Goal: Task Accomplishment & Management: Manage account settings

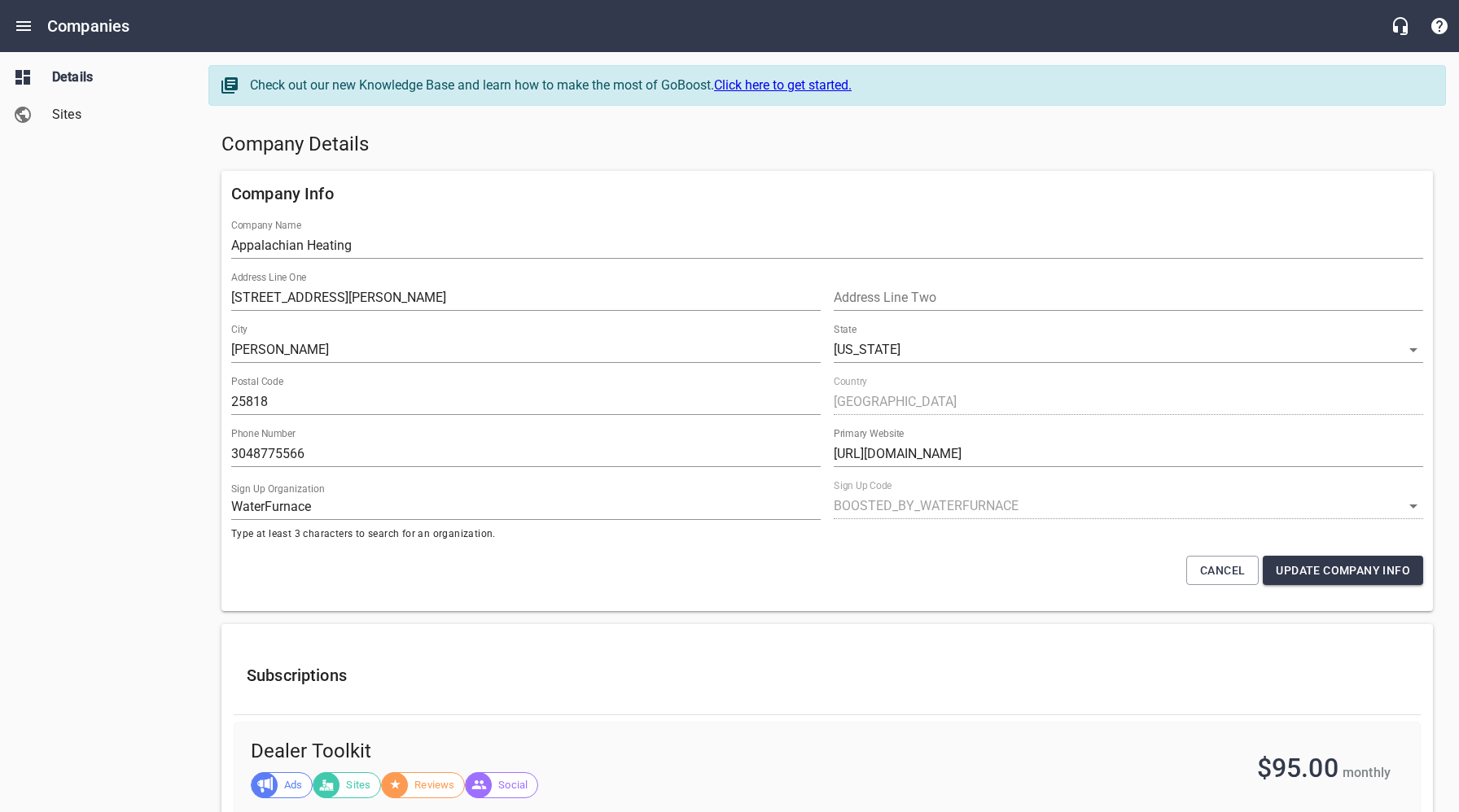
select select "[US_STATE]"
select select "5"
click at [28, 27] on icon "Open drawer" at bounding box center [23, 26] width 20 height 20
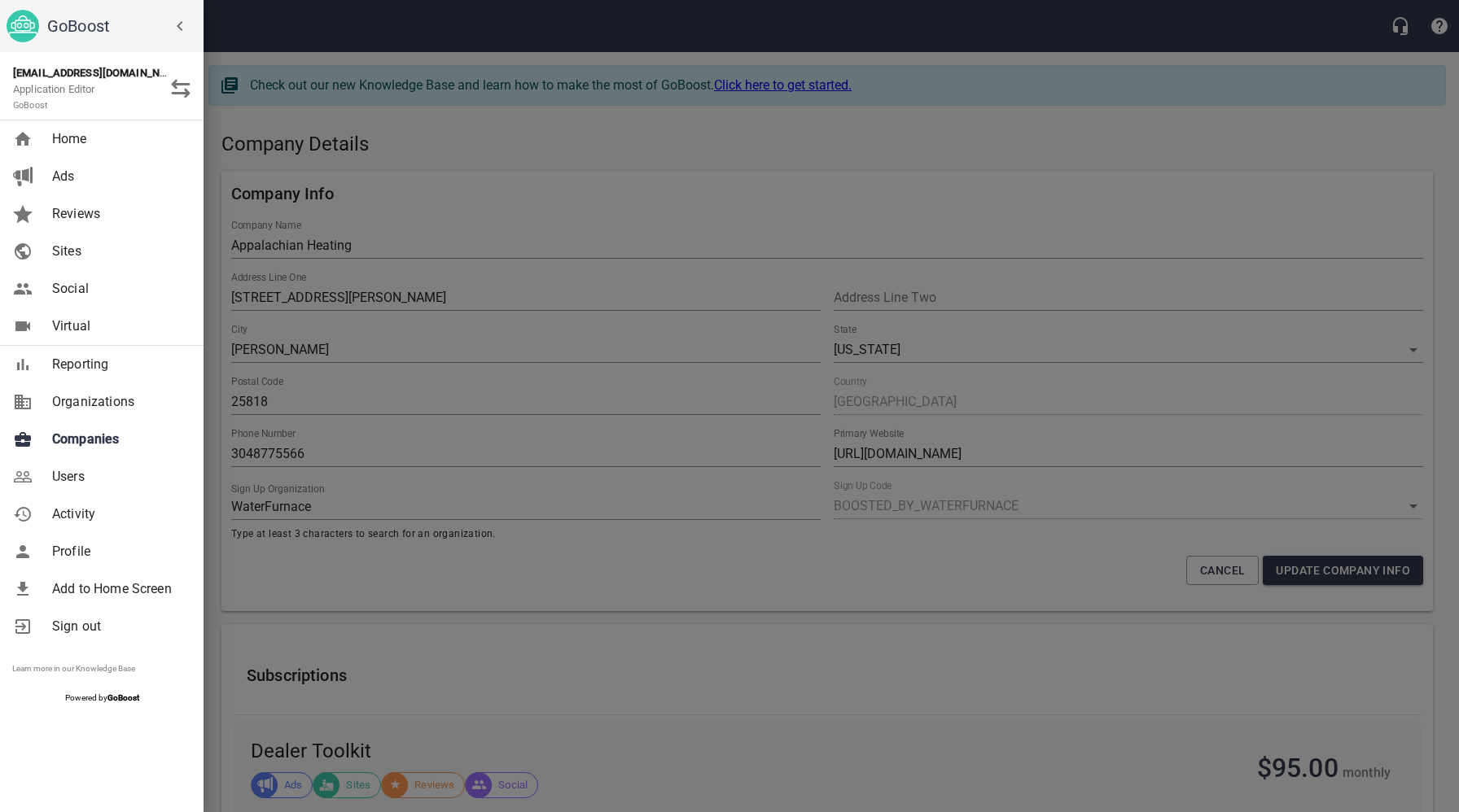
click at [125, 445] on span "Companies" at bounding box center [118, 440] width 132 height 20
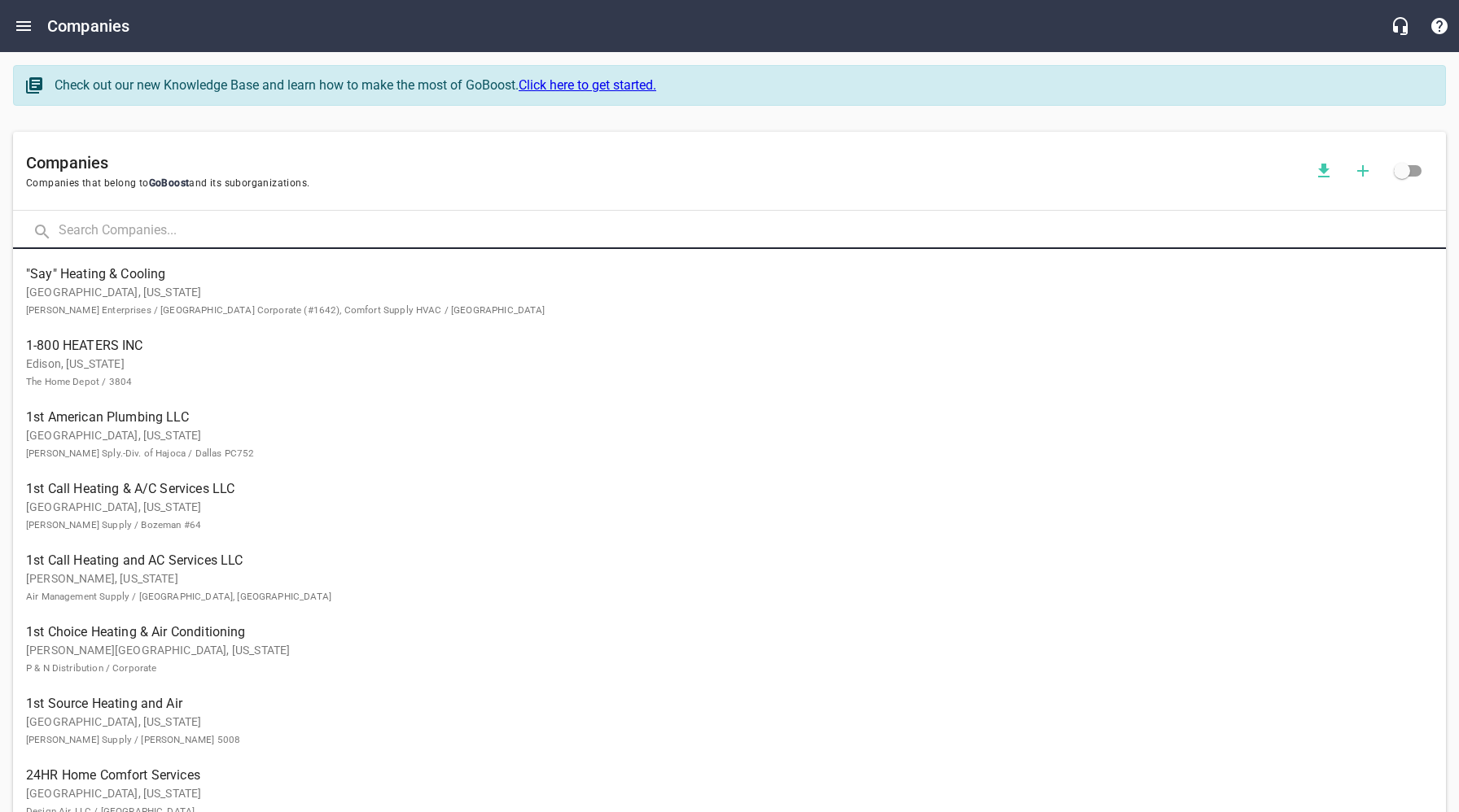
click at [275, 239] on input "text" at bounding box center [752, 231] width 1387 height 35
type input "[PERSON_NAME]"
click button at bounding box center [0, 0] width 0 height 0
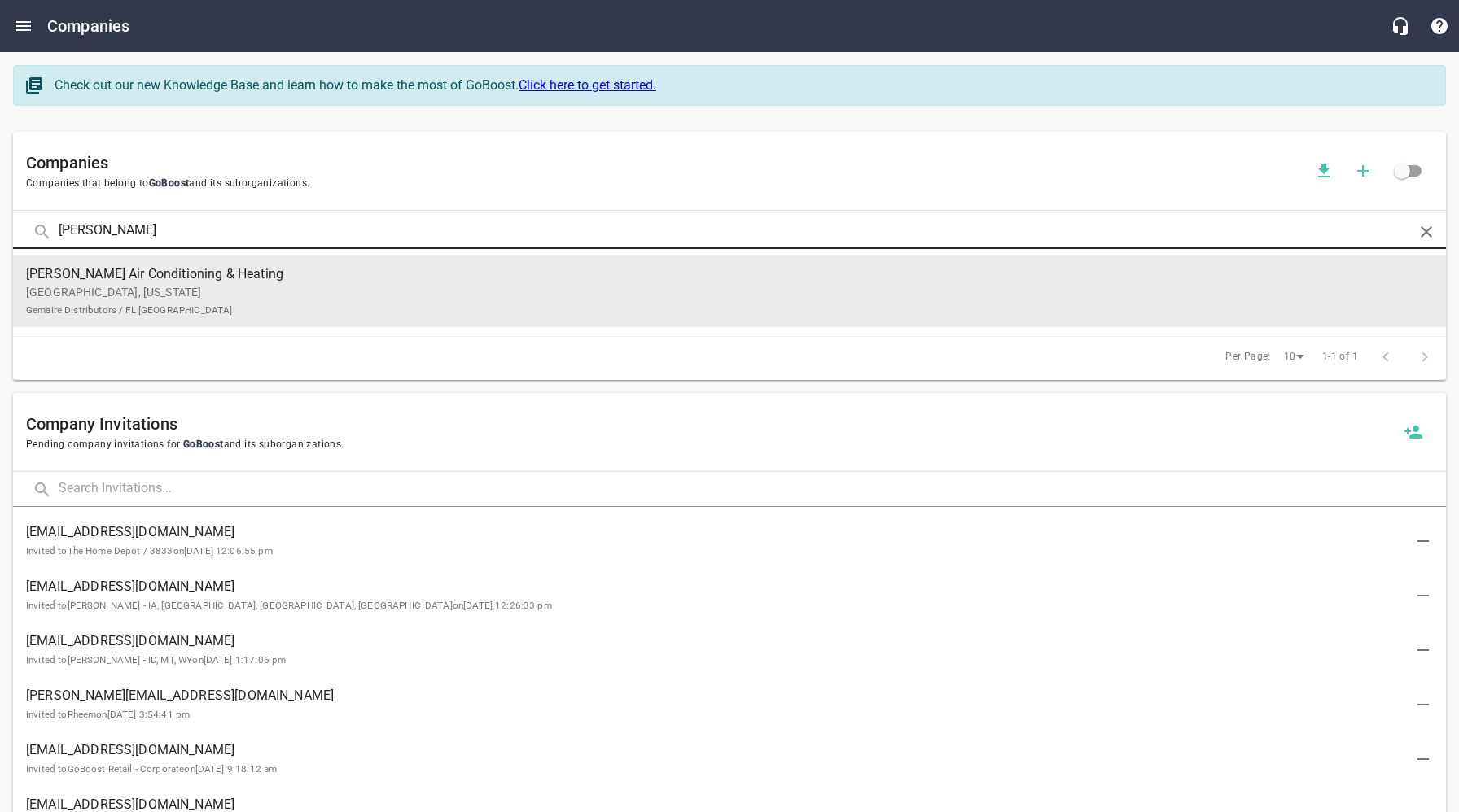
click at [292, 289] on p "Cocoa, [US_STATE] Gemaire Distributors / FL [GEOGRAPHIC_DATA]" at bounding box center [716, 301] width 1381 height 34
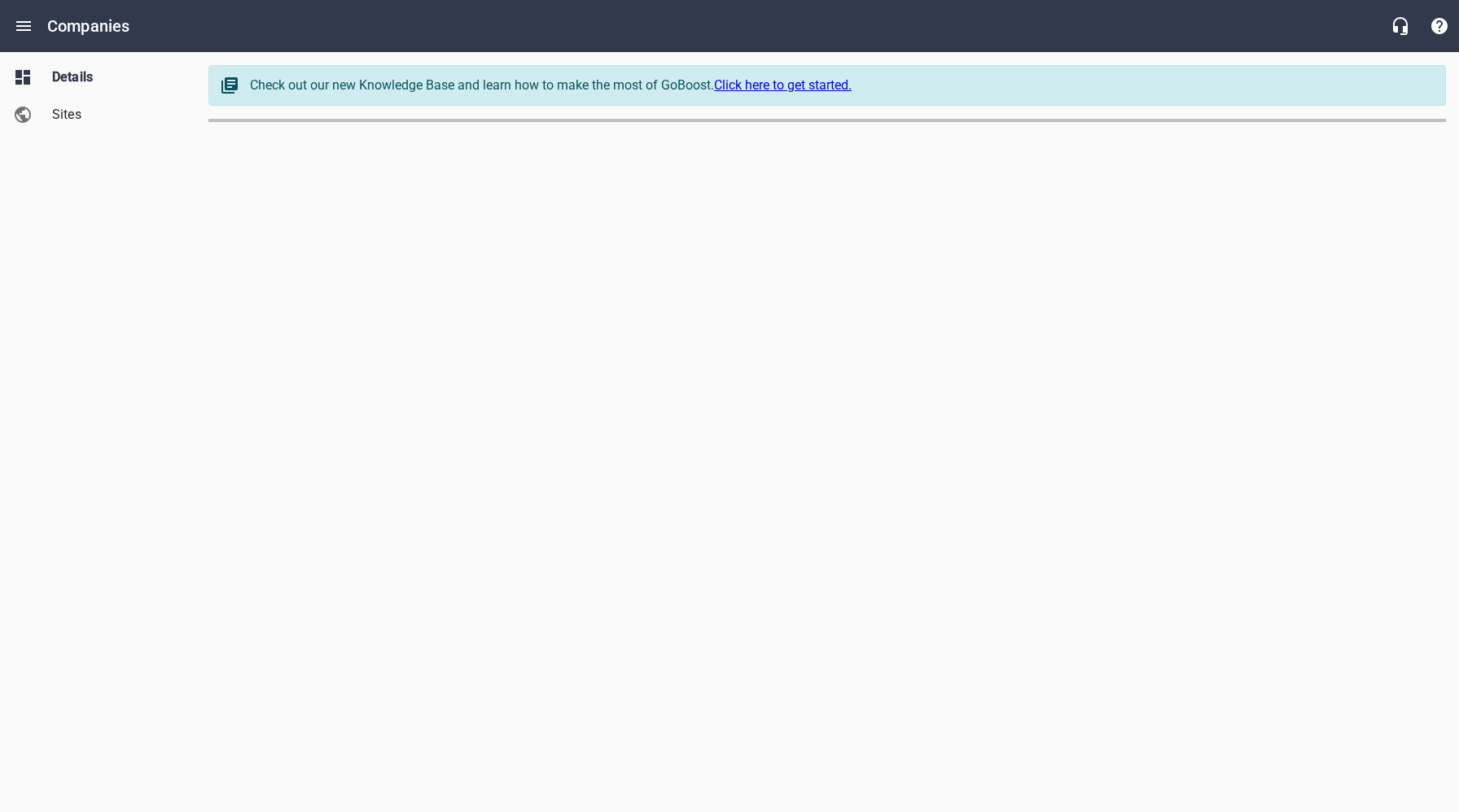
select select "[US_STATE]"
select select "62"
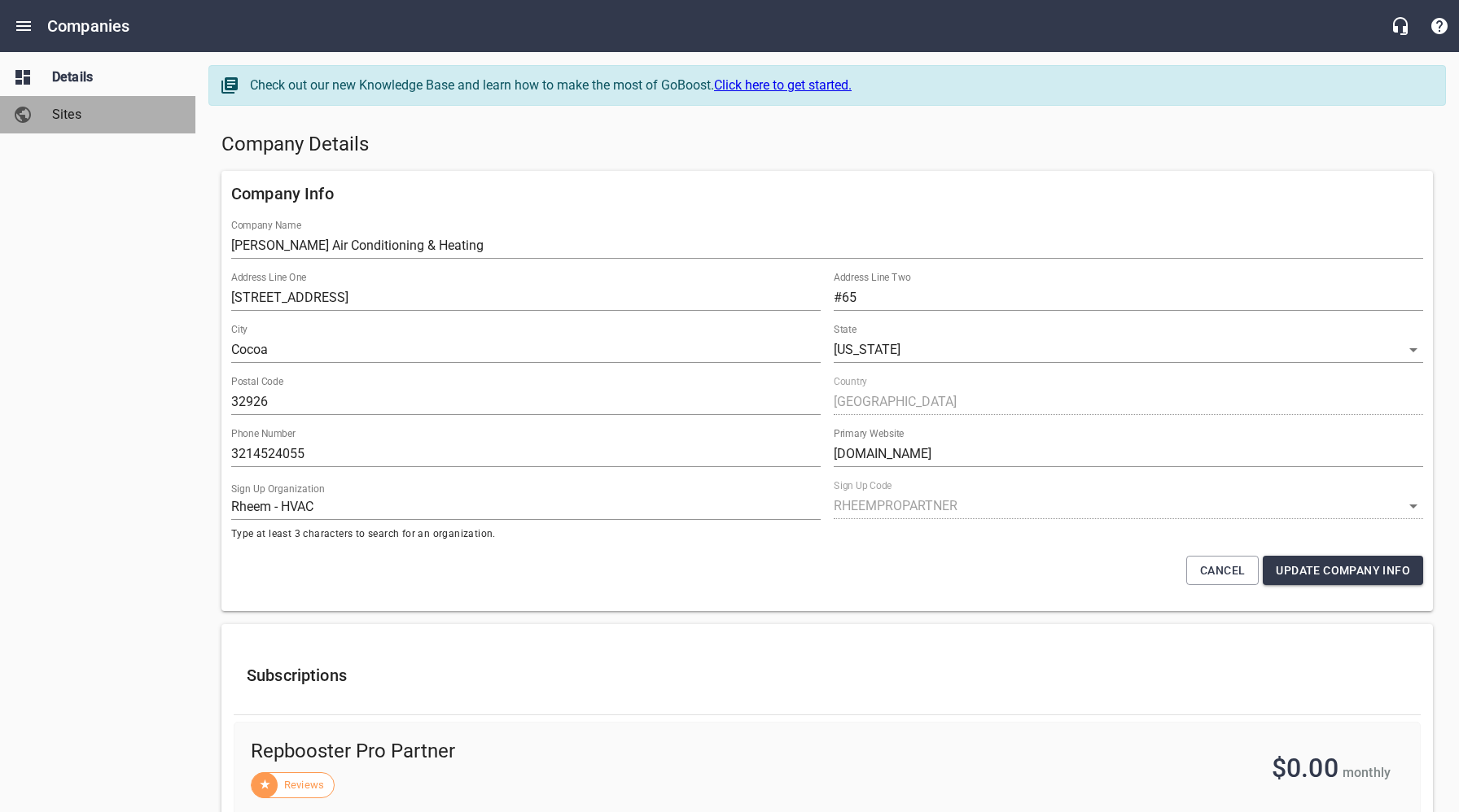
click at [78, 124] on span "Sites" at bounding box center [114, 115] width 124 height 20
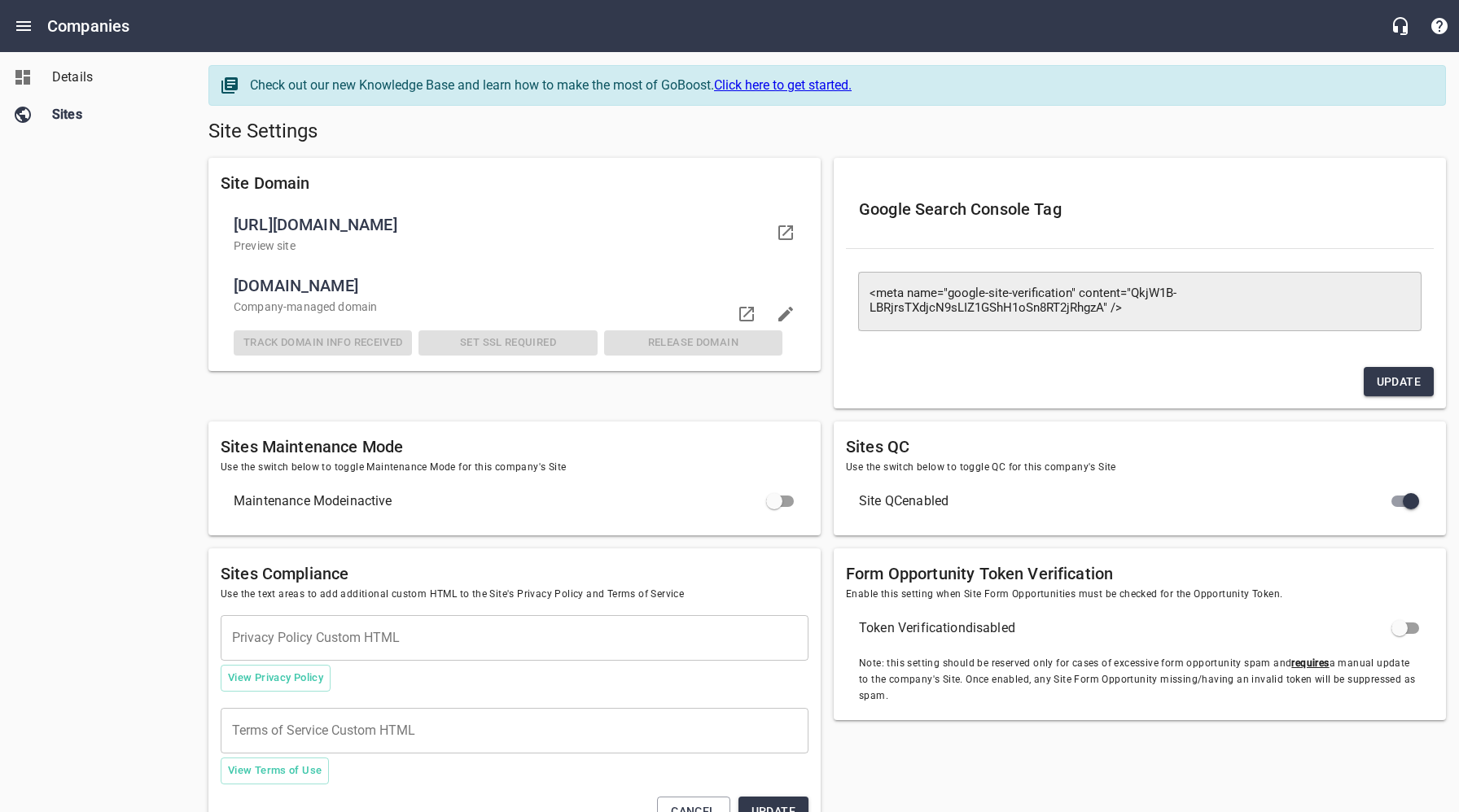
click at [85, 84] on span "Details" at bounding box center [114, 77] width 124 height 20
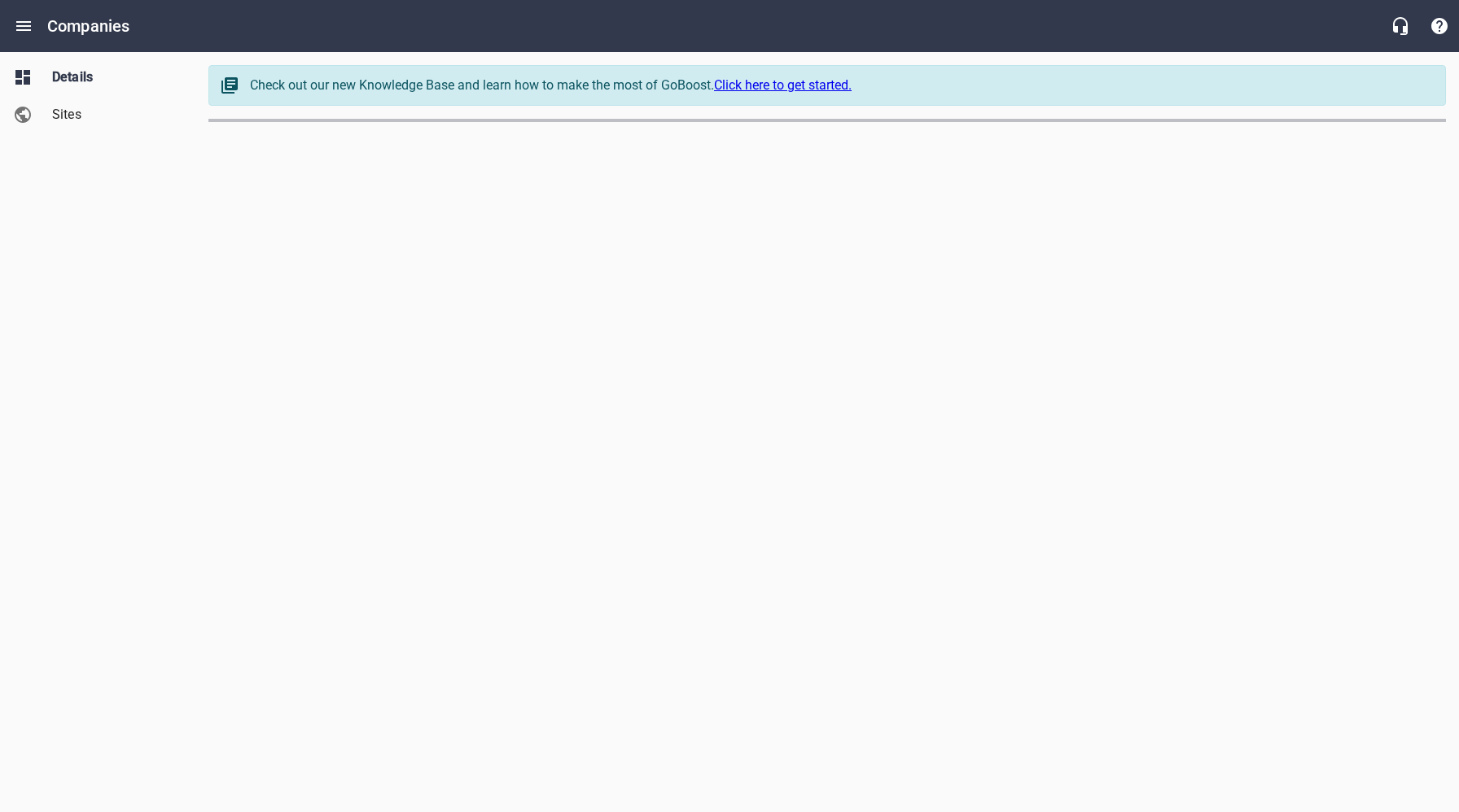
select select "[US_STATE]"
select select "62"
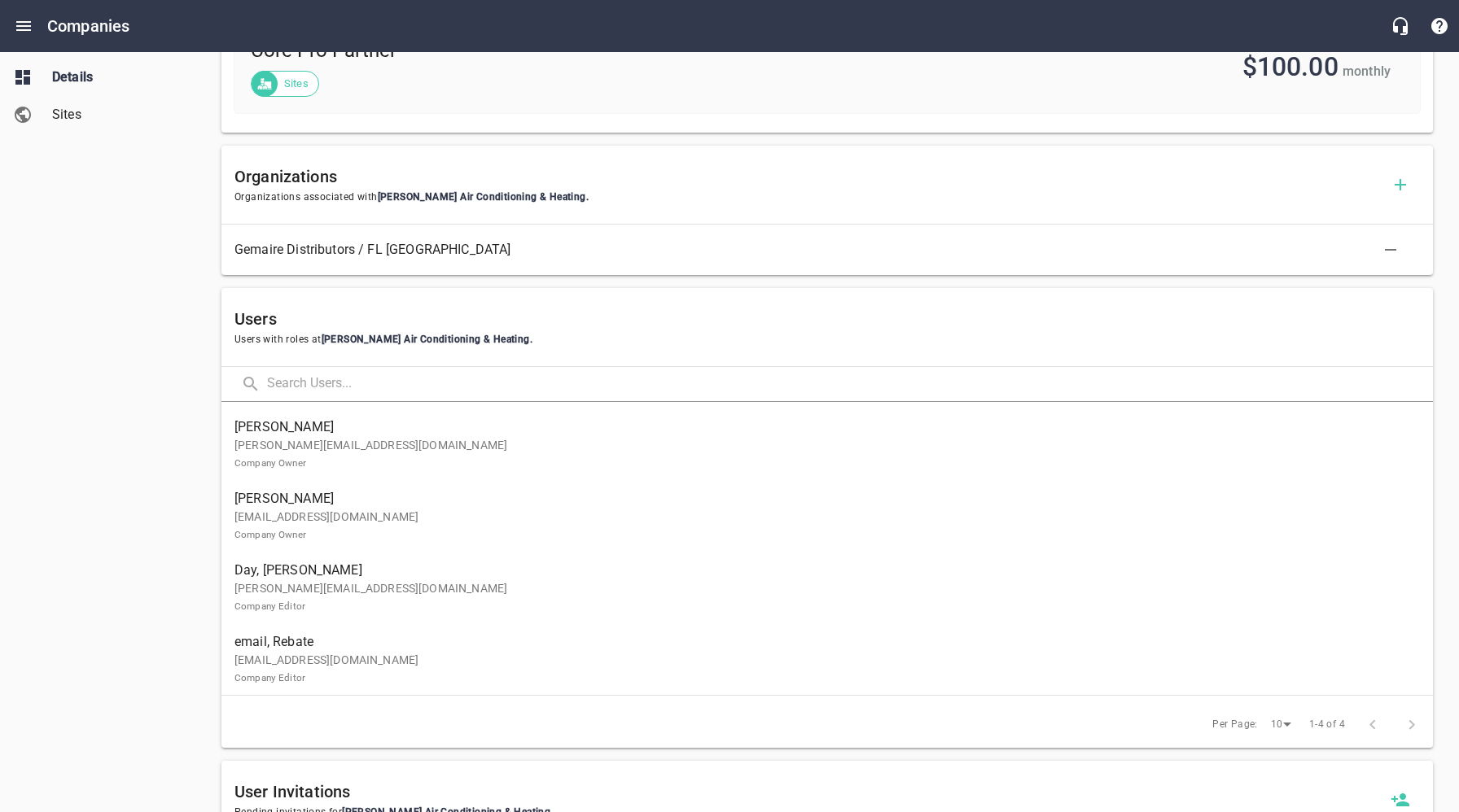
scroll to position [795, 0]
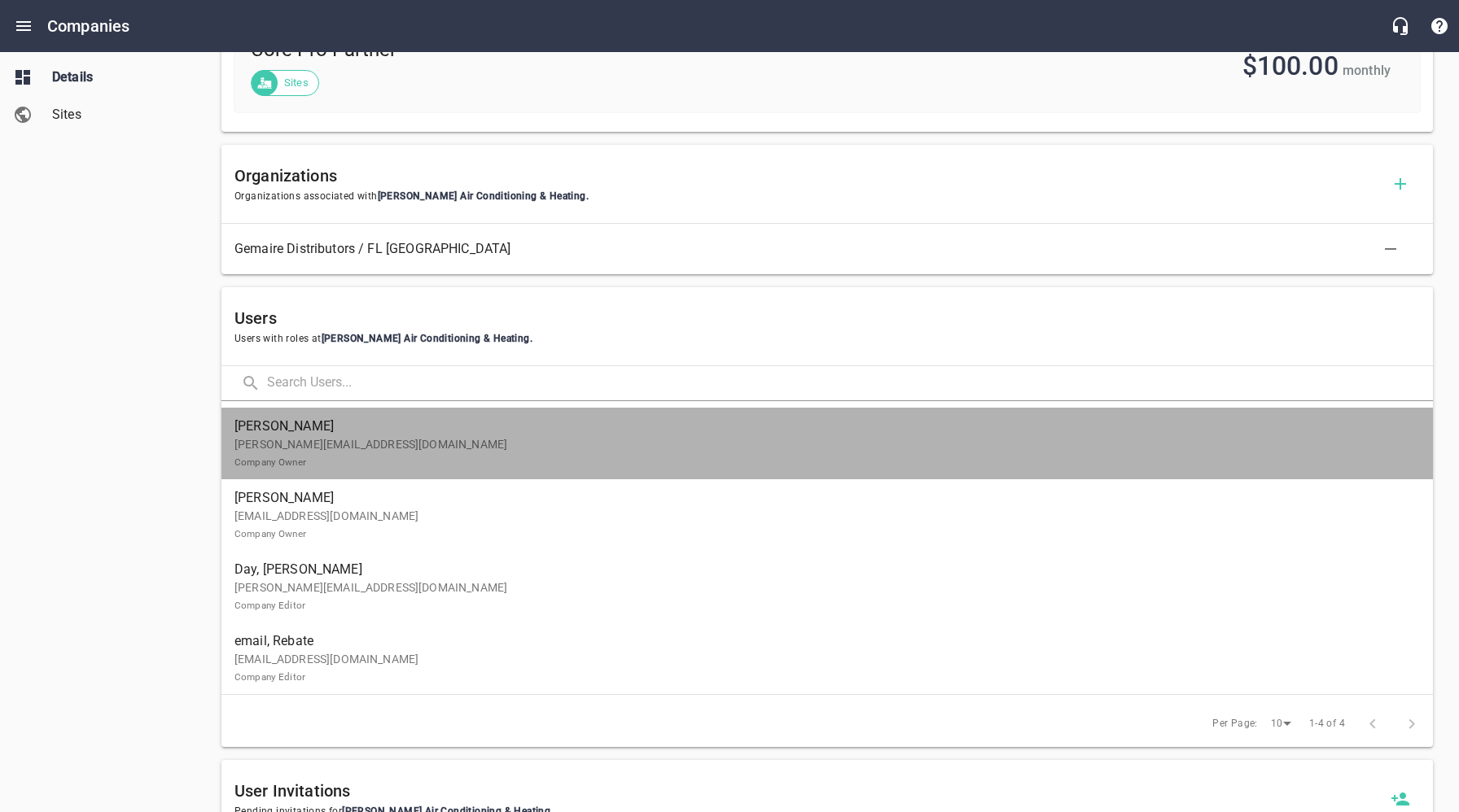
click at [371, 451] on p "[PERSON_NAME][EMAIL_ADDRESS][DOMAIN_NAME] Company Owner" at bounding box center [820, 453] width 1172 height 34
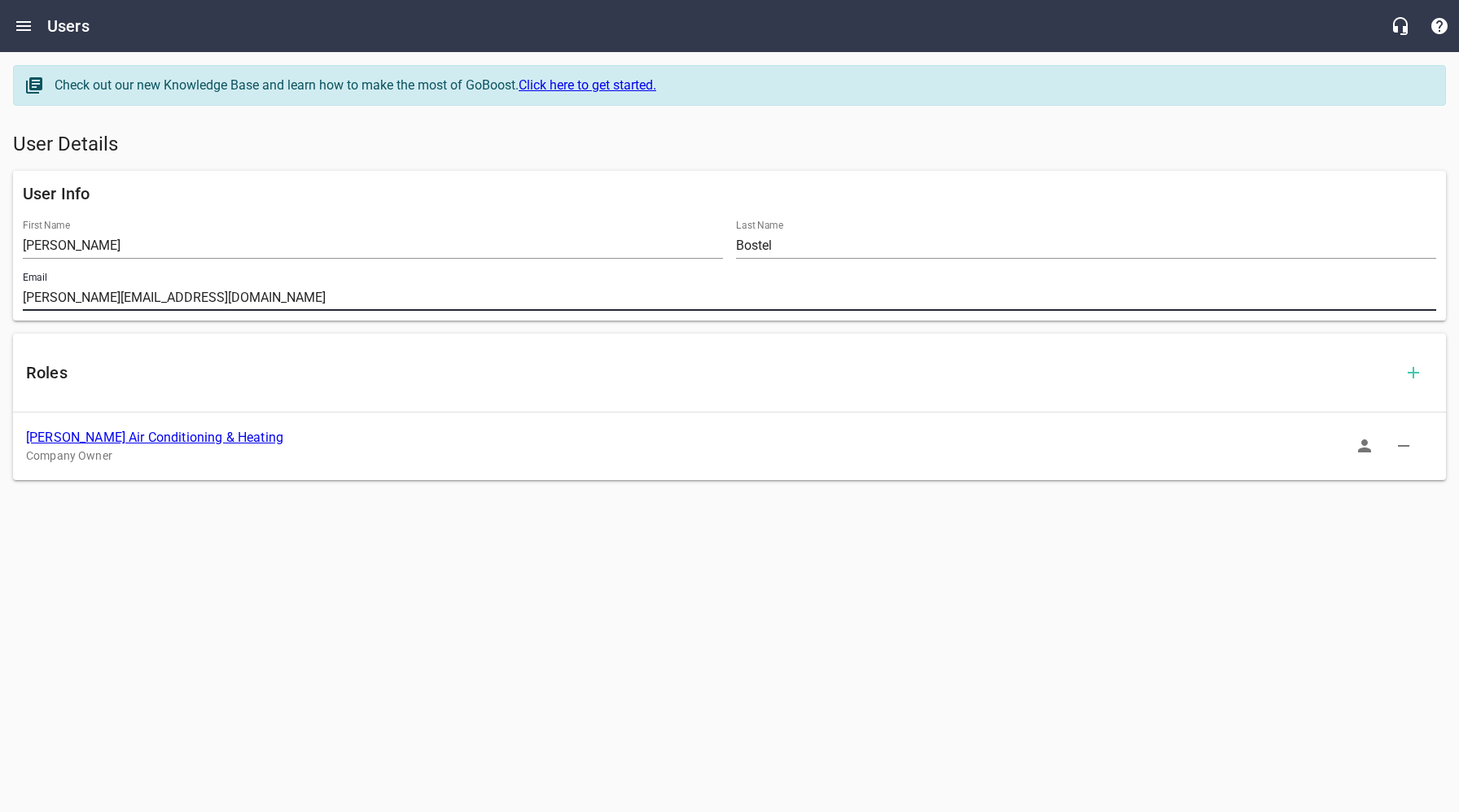
drag, startPoint x: 192, startPoint y: 299, endPoint x: 10, endPoint y: 299, distance: 182.0
click at [11, 299] on div "User Info First Name [PERSON_NAME] Last Name [PERSON_NAME] Email [PERSON_NAME][…" at bounding box center [729, 245] width 1446 height 163
click at [175, 436] on link "[PERSON_NAME] Air Conditioning & Heating" at bounding box center [155, 437] width 257 height 15
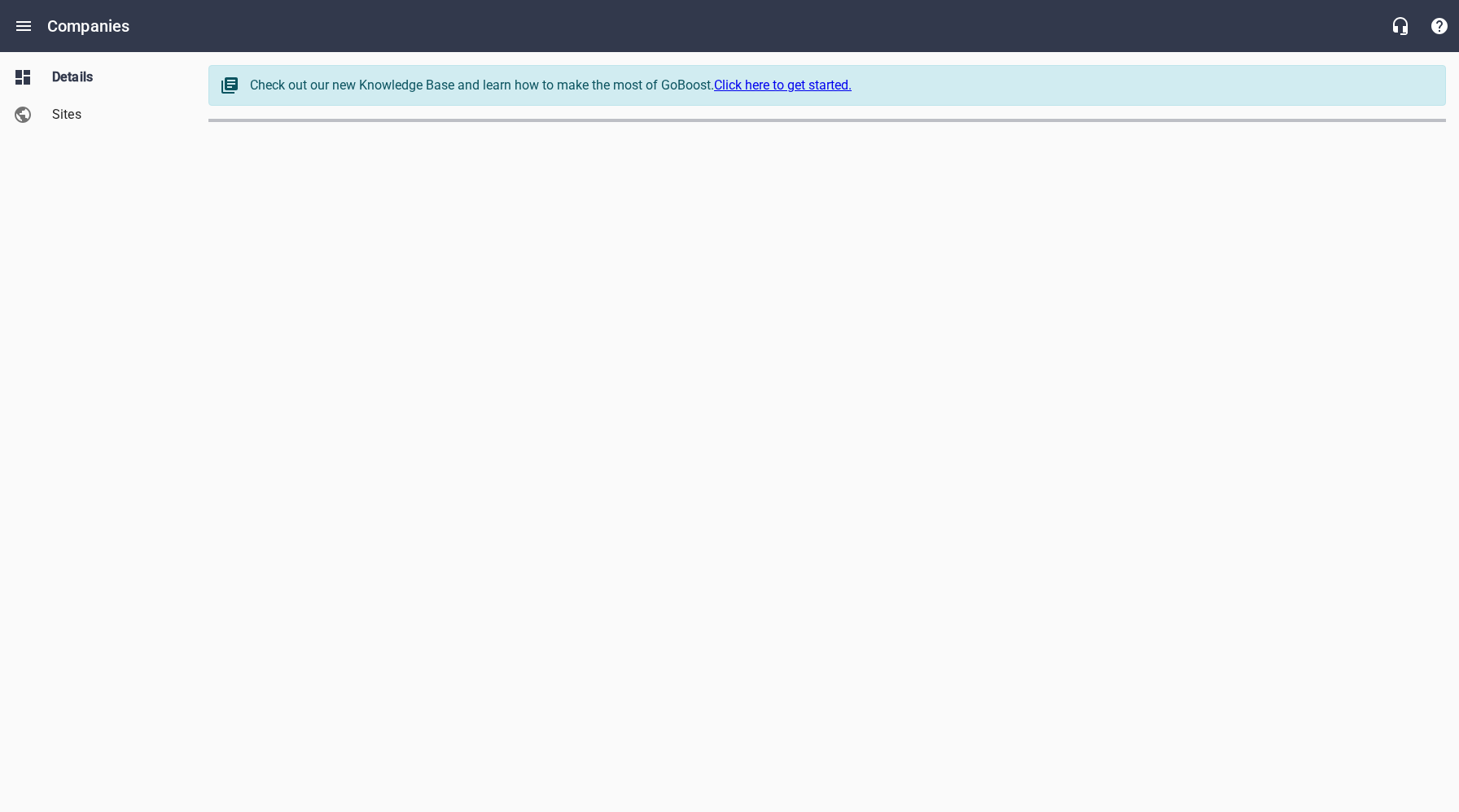
select select "[US_STATE]"
select select "62"
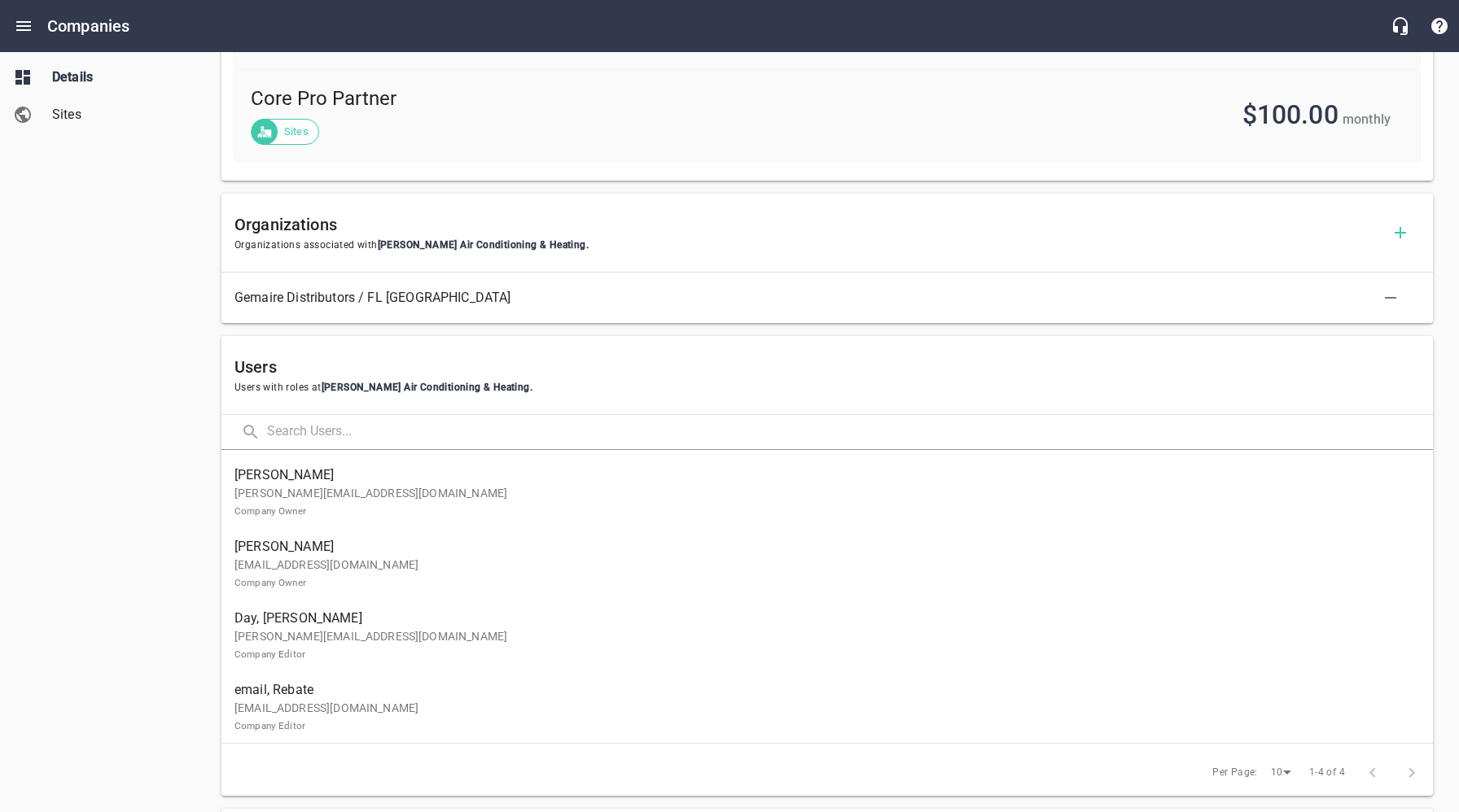
scroll to position [877, 0]
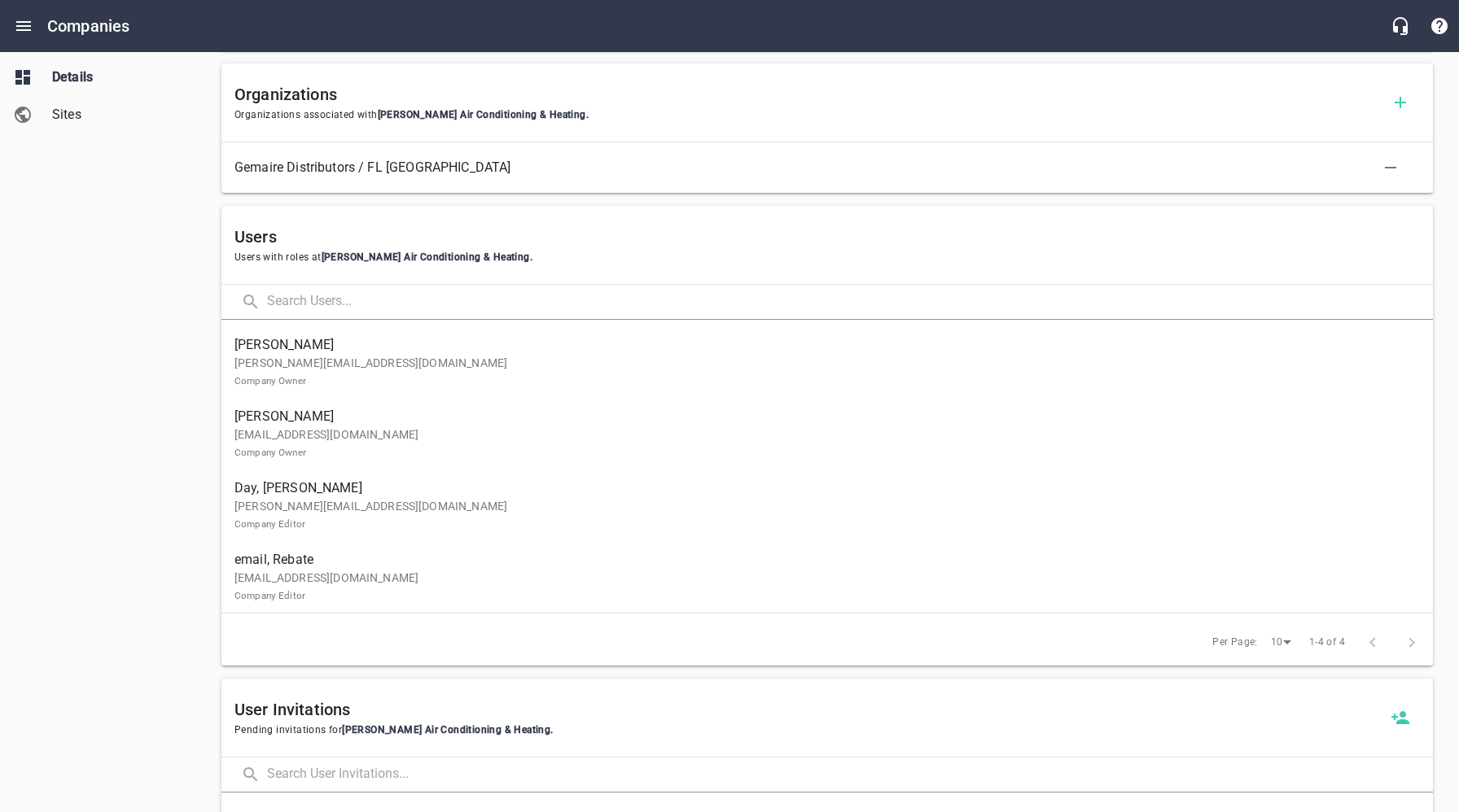
click at [339, 438] on p "[EMAIL_ADDRESS][DOMAIN_NAME] Company Owner" at bounding box center [820, 443] width 1172 height 34
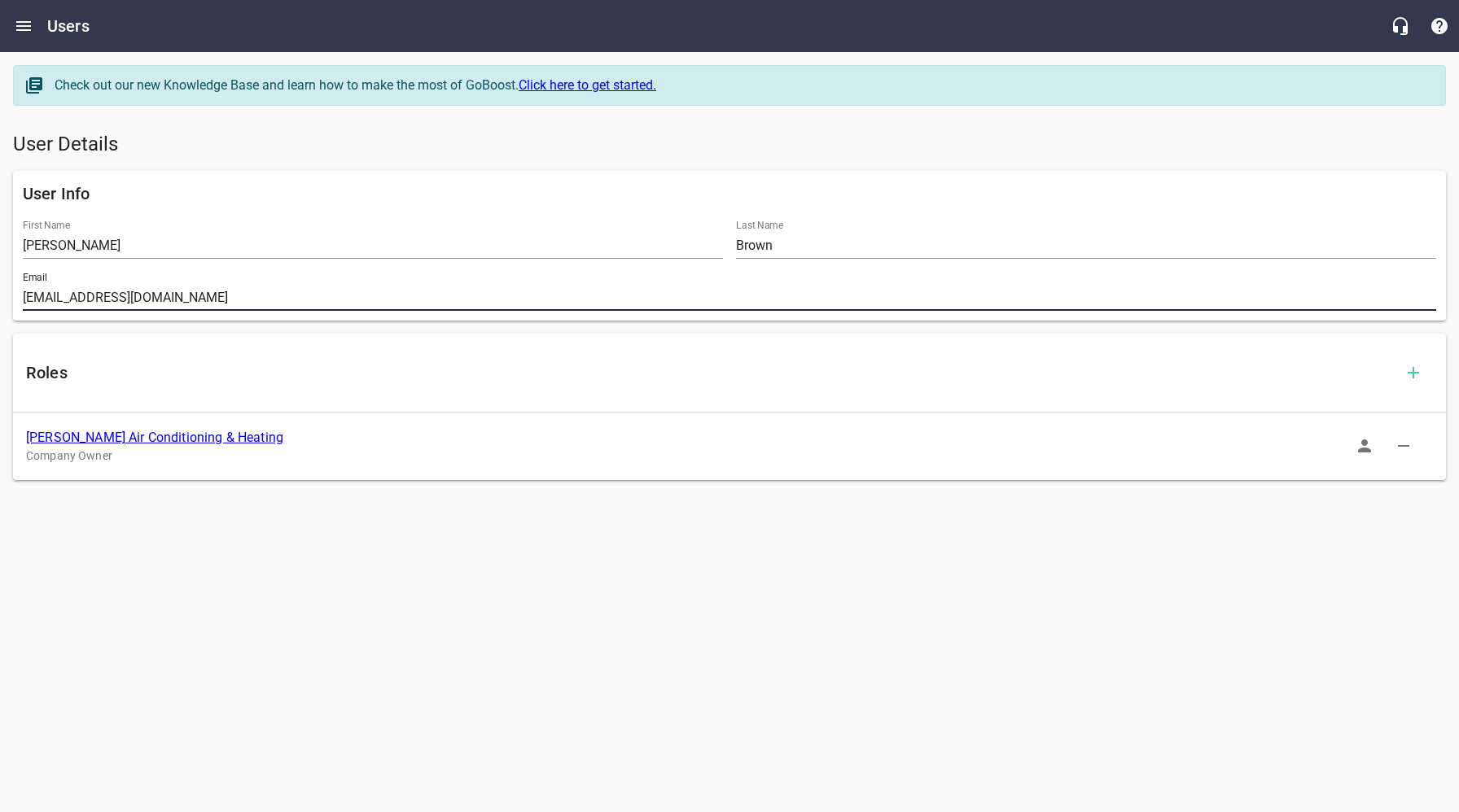
drag, startPoint x: 173, startPoint y: 294, endPoint x: 11, endPoint y: 303, distance: 162.2
click at [12, 300] on div "User Info First Name [PERSON_NAME] Last Name Brown Email [PERSON_NAME][EMAIL_AD…" at bounding box center [729, 245] width 1446 height 163
click at [154, 442] on link "[PERSON_NAME] Air Conditioning & Heating" at bounding box center [155, 437] width 257 height 15
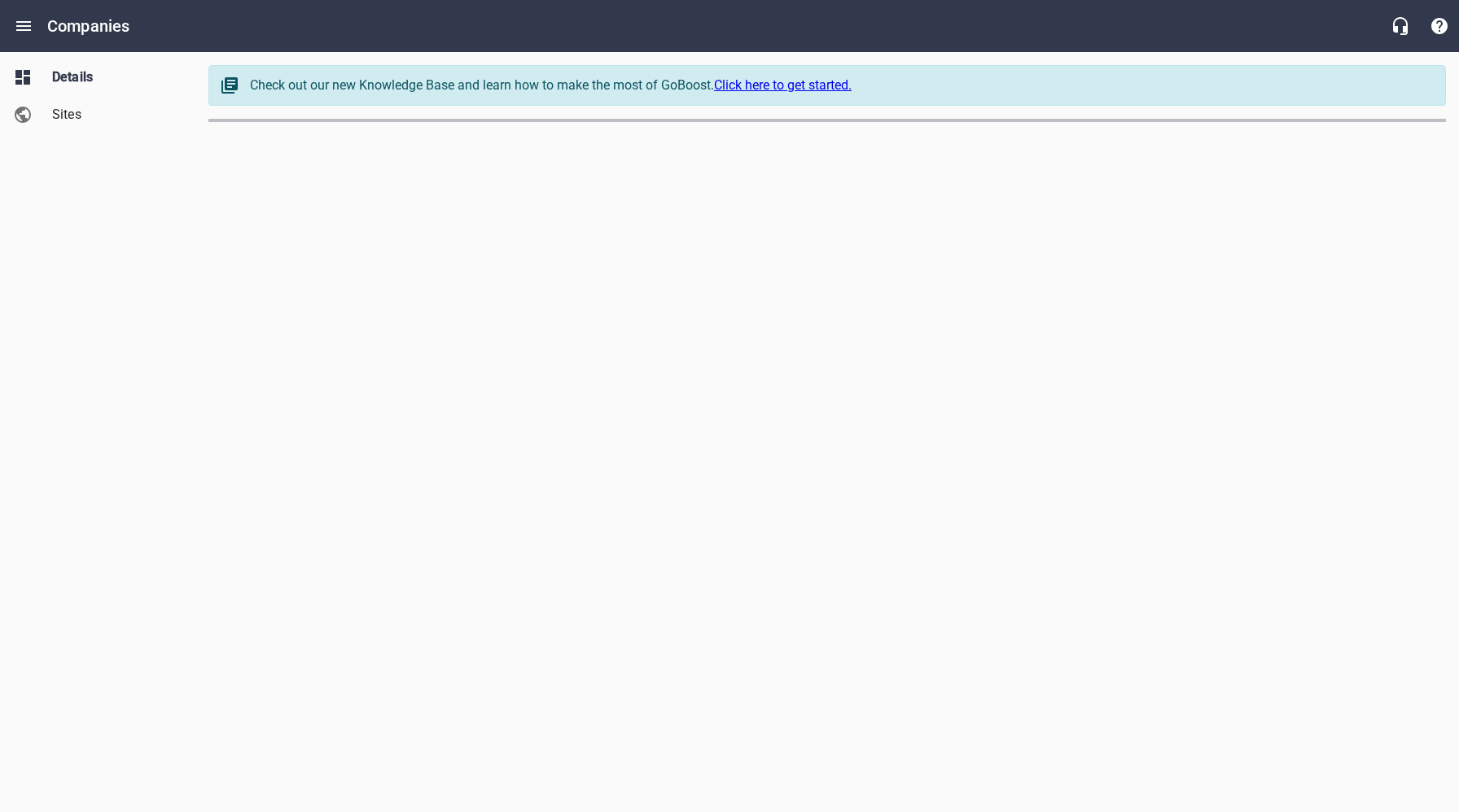
select select "[US_STATE]"
select select "62"
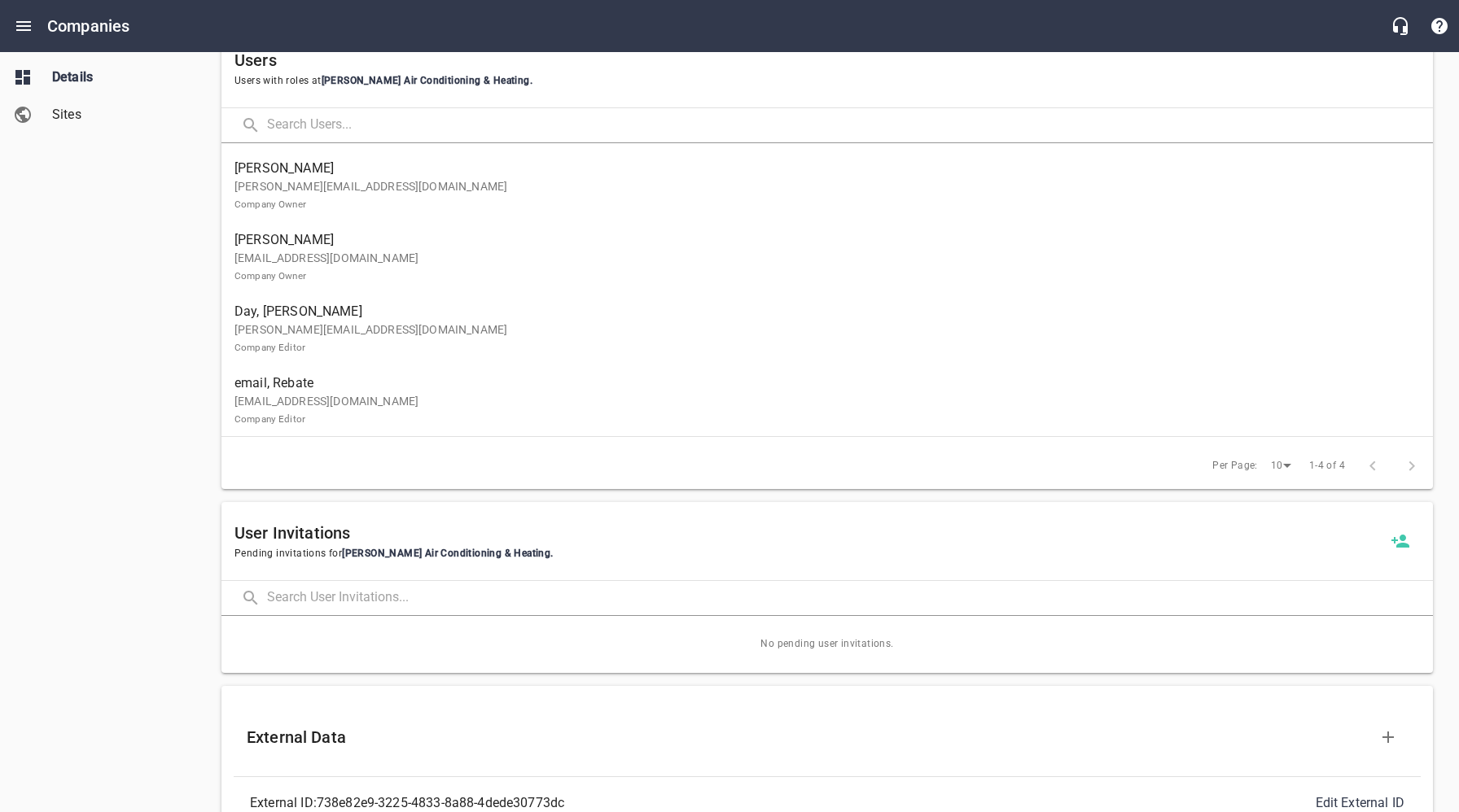
scroll to position [1050, 0]
click at [362, 341] on p "[PERSON_NAME][EMAIL_ADDRESS][DOMAIN_NAME] Company Editor" at bounding box center [820, 342] width 1172 height 34
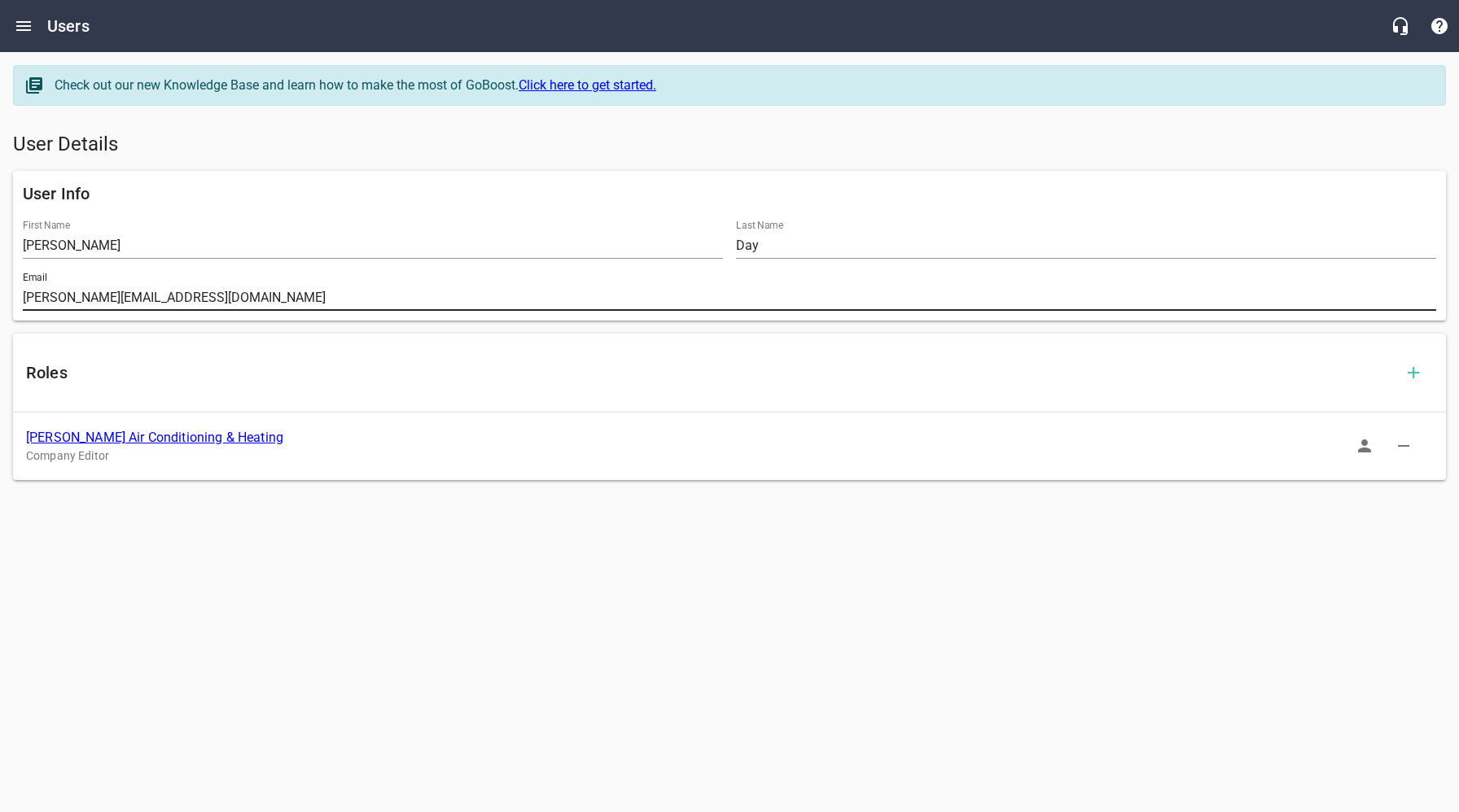
drag, startPoint x: 201, startPoint y: 302, endPoint x: 13, endPoint y: 298, distance: 188.0
click at [16, 297] on div "Email [PERSON_NAME][EMAIL_ADDRESS][DOMAIN_NAME]" at bounding box center [730, 291] width 1427 height 52
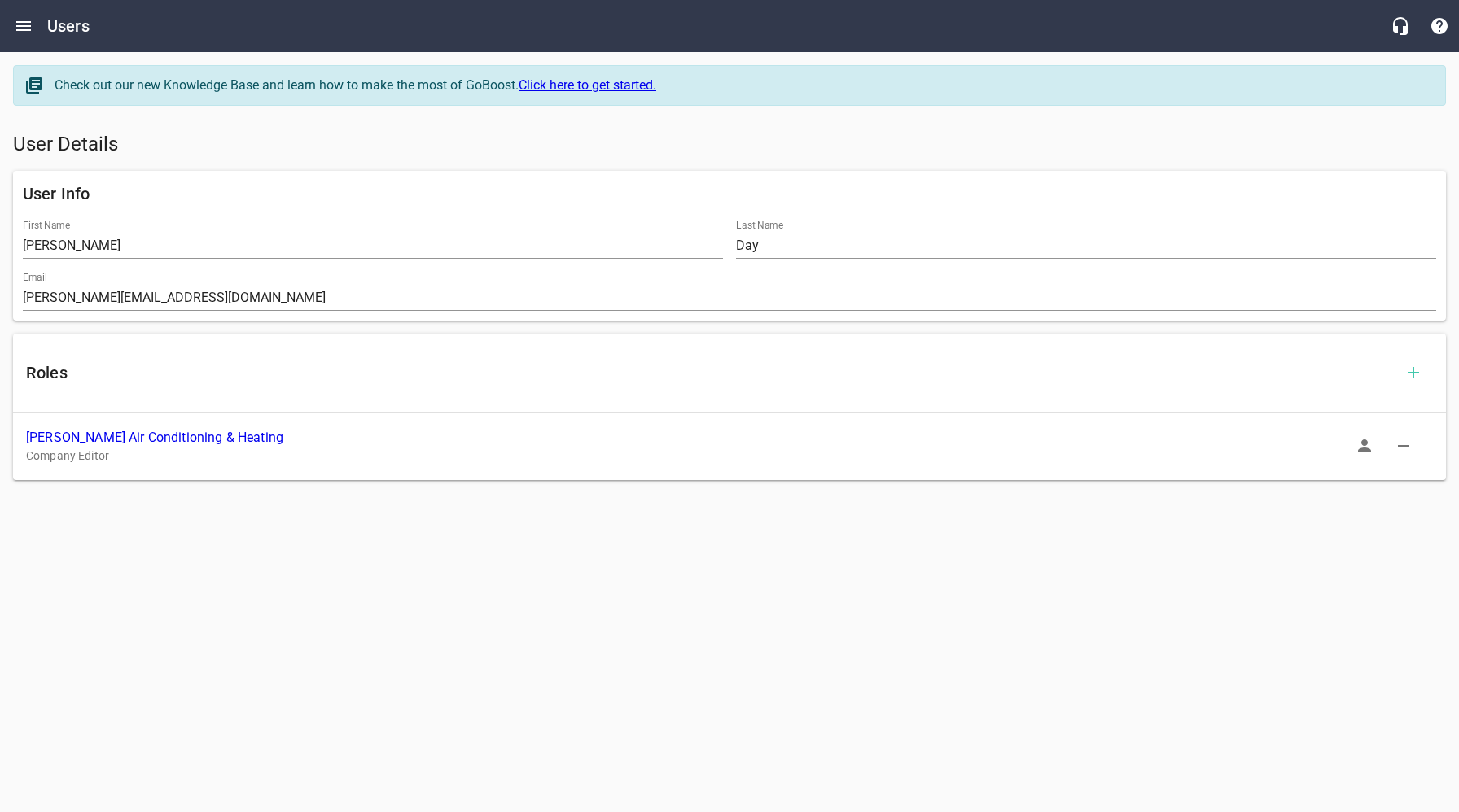
click at [201, 438] on link "[PERSON_NAME] Air Conditioning & Heating" at bounding box center [155, 437] width 257 height 15
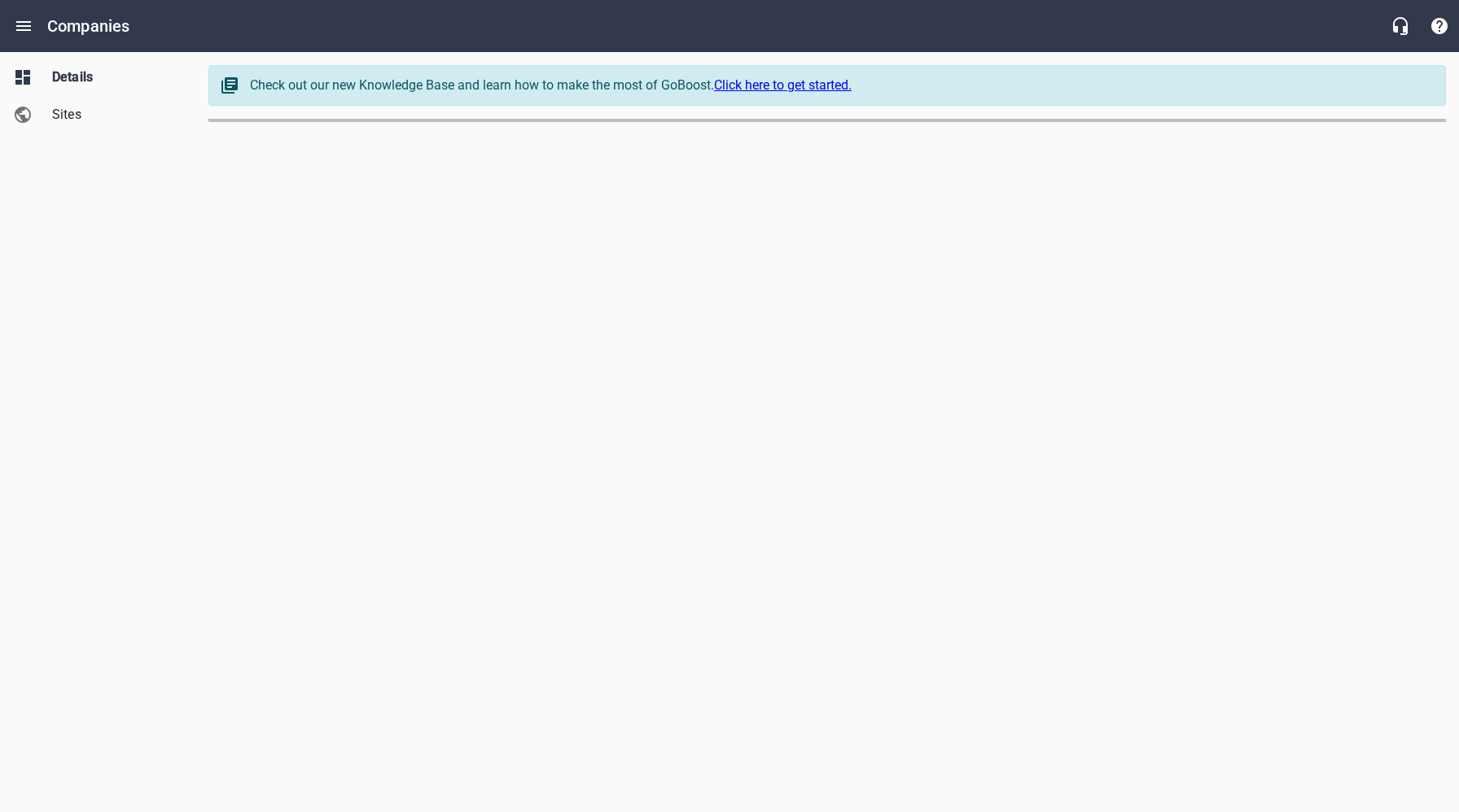
select select "[US_STATE]"
select select "62"
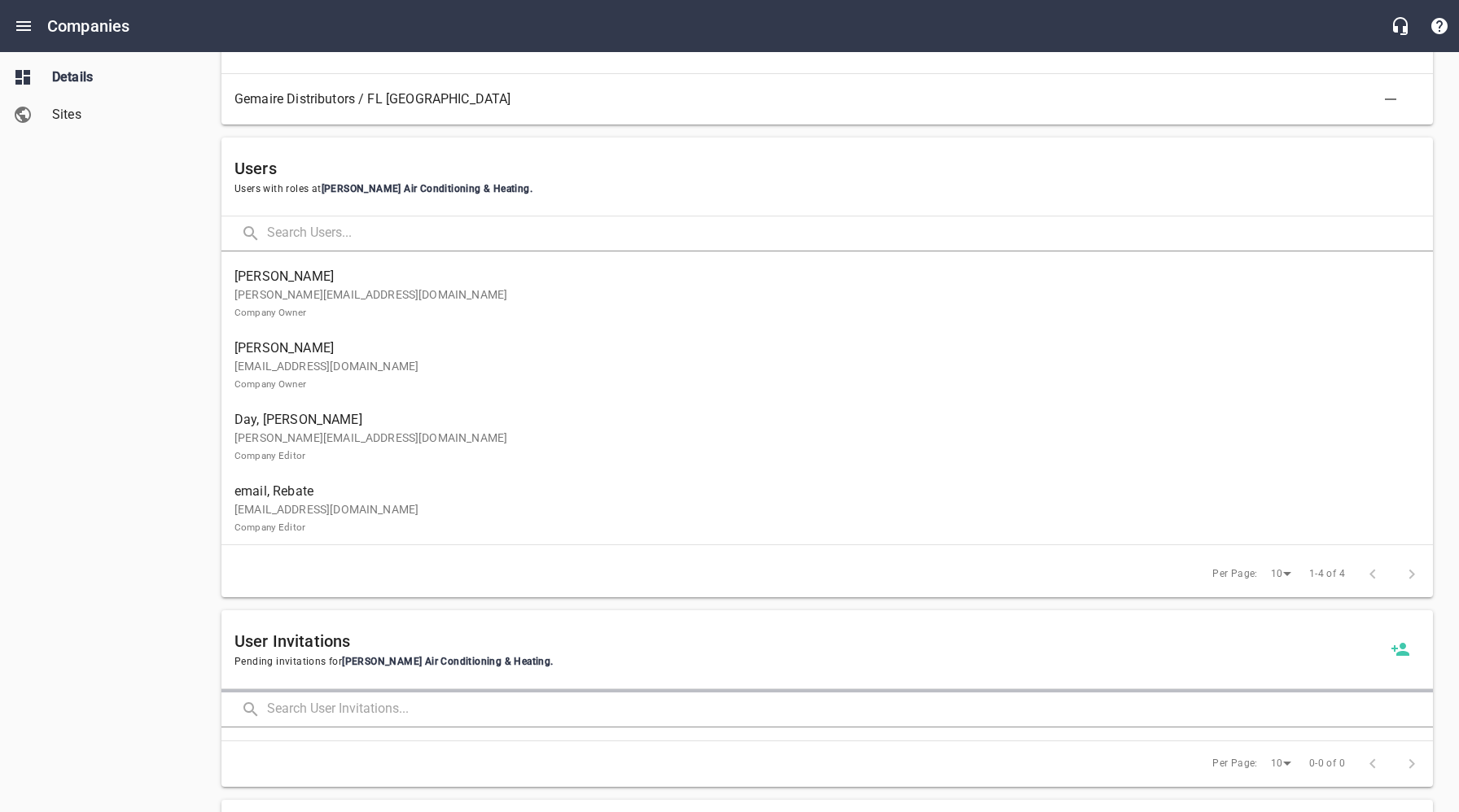
scroll to position [1057, 0]
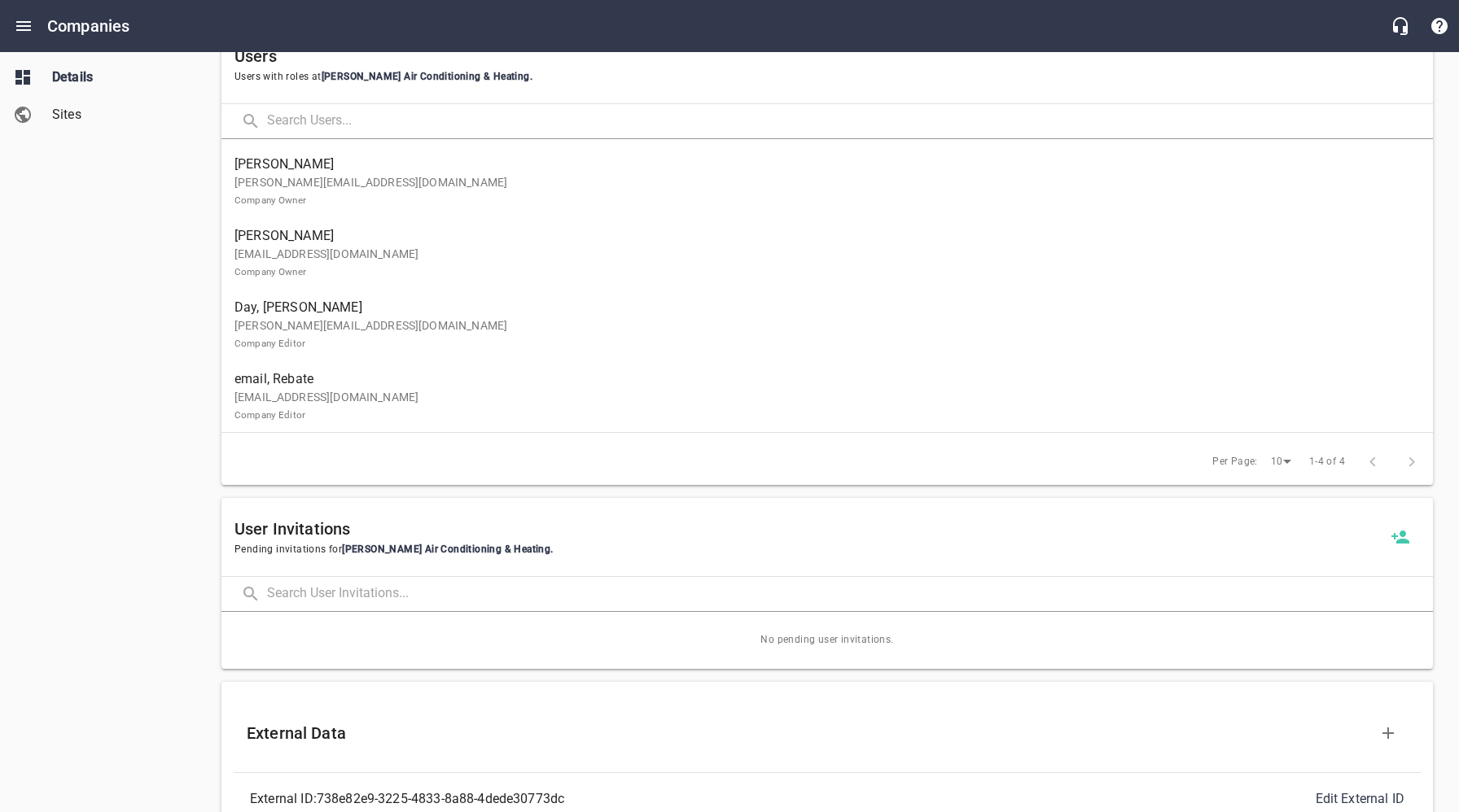
click at [382, 403] on p "[EMAIL_ADDRESS][DOMAIN_NAME] Company Editor" at bounding box center [820, 406] width 1172 height 34
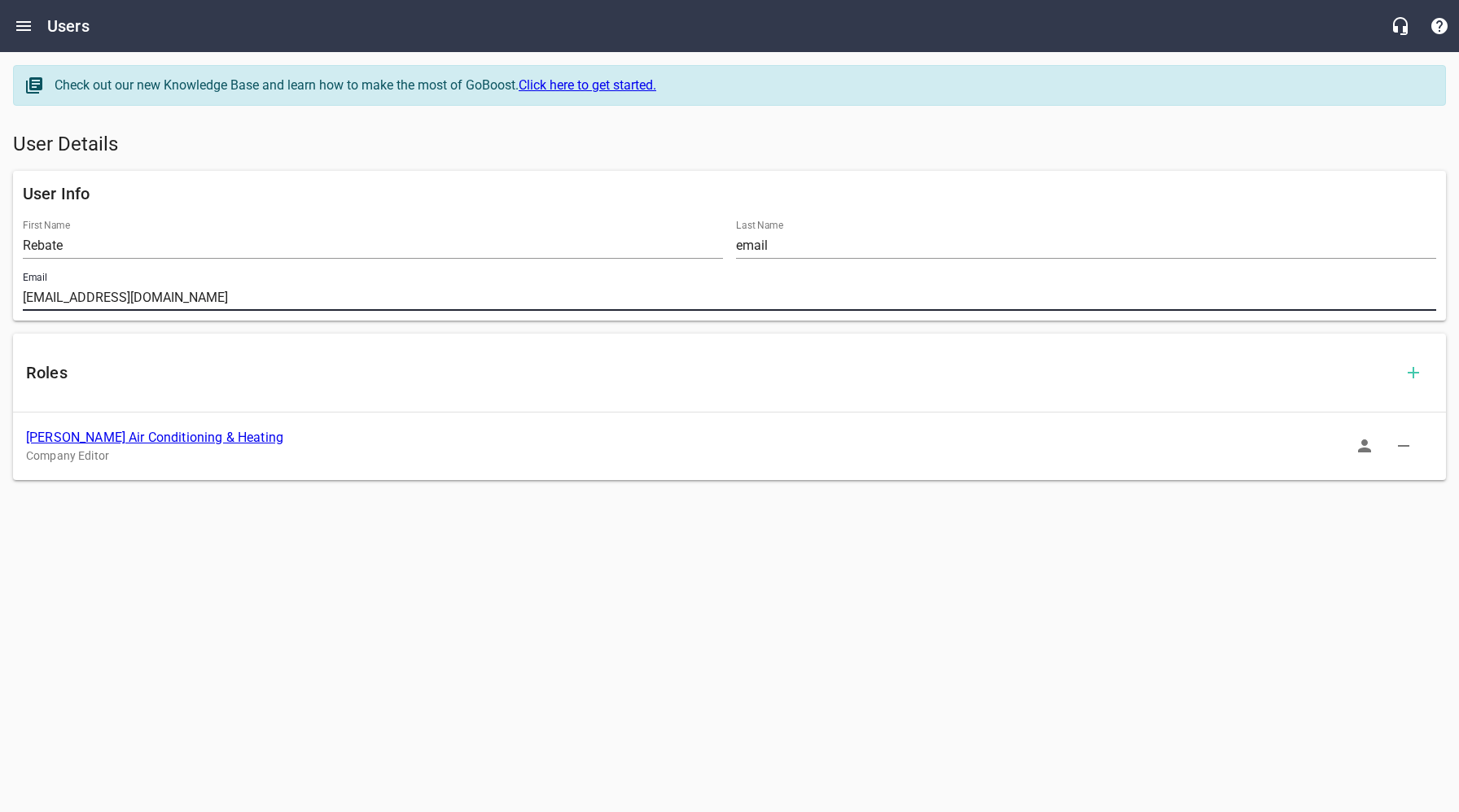
drag, startPoint x: 186, startPoint y: 296, endPoint x: 6, endPoint y: 296, distance: 180.0
click at [6, 296] on div "User Info First Name Rebate Last Name email Email [EMAIL_ADDRESS][DOMAIN_NAME]" at bounding box center [729, 245] width 1446 height 163
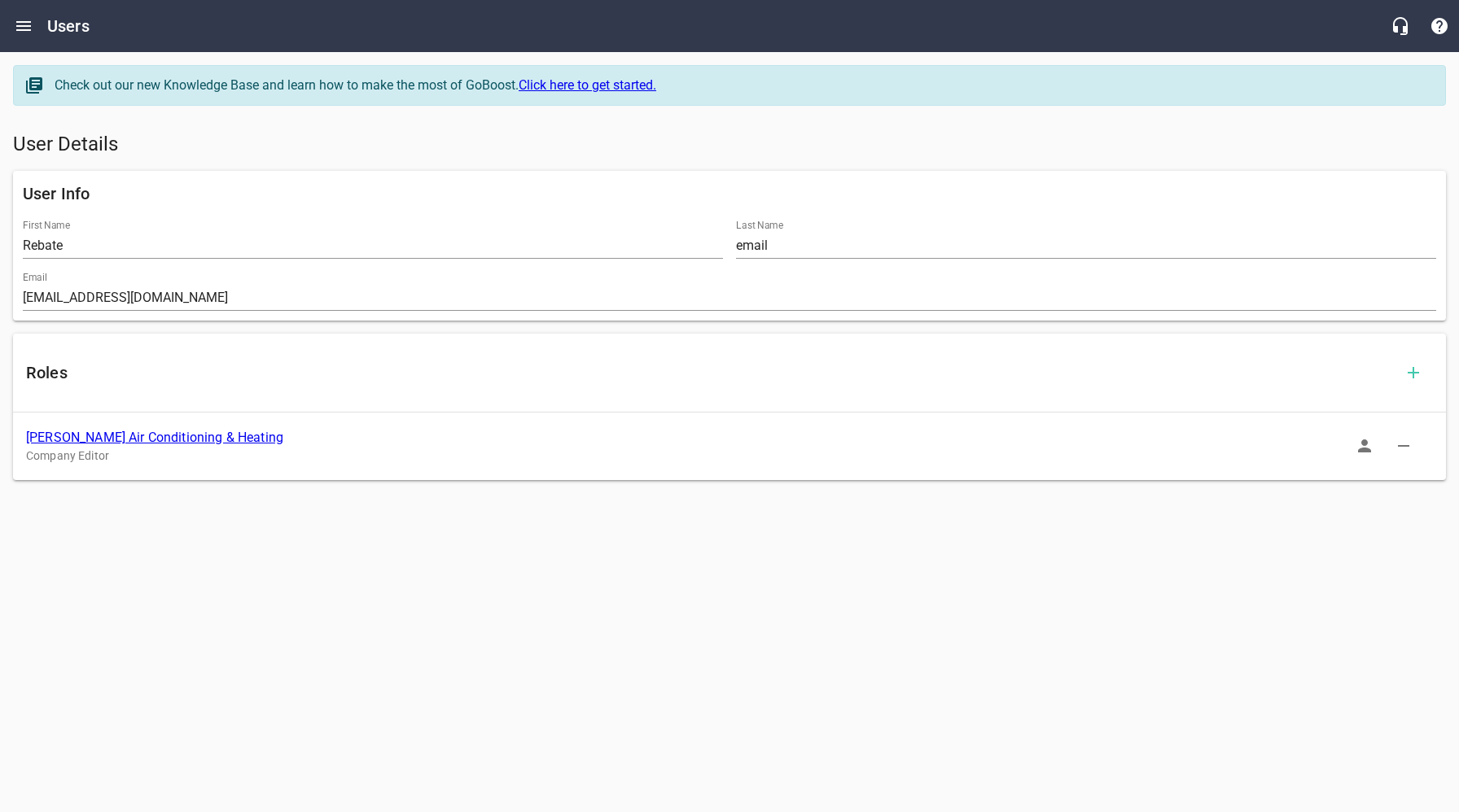
click at [192, 437] on link "[PERSON_NAME] Air Conditioning & Heating" at bounding box center [155, 437] width 257 height 15
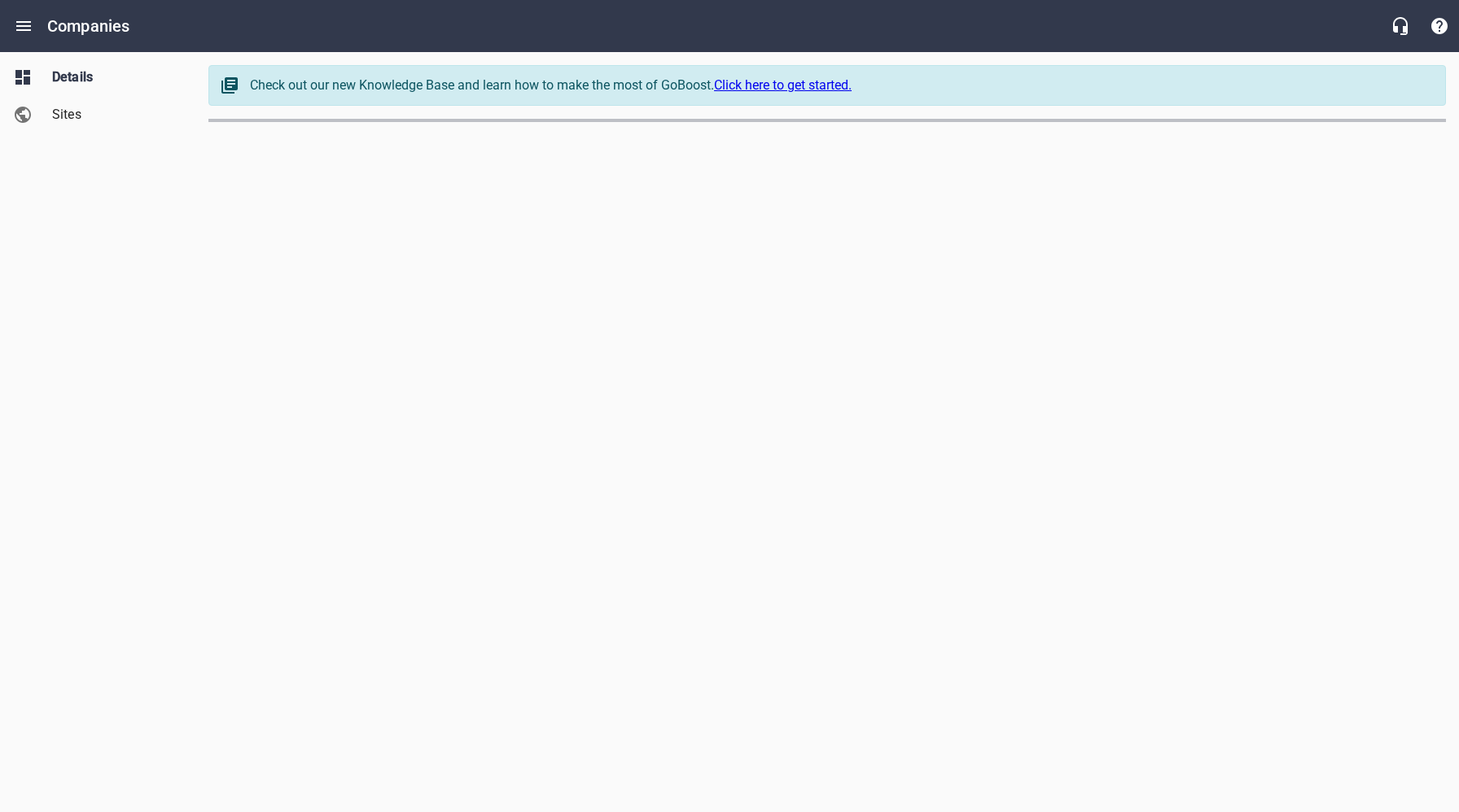
select select "[US_STATE]"
select select "62"
select select "[US_STATE]"
select select "5"
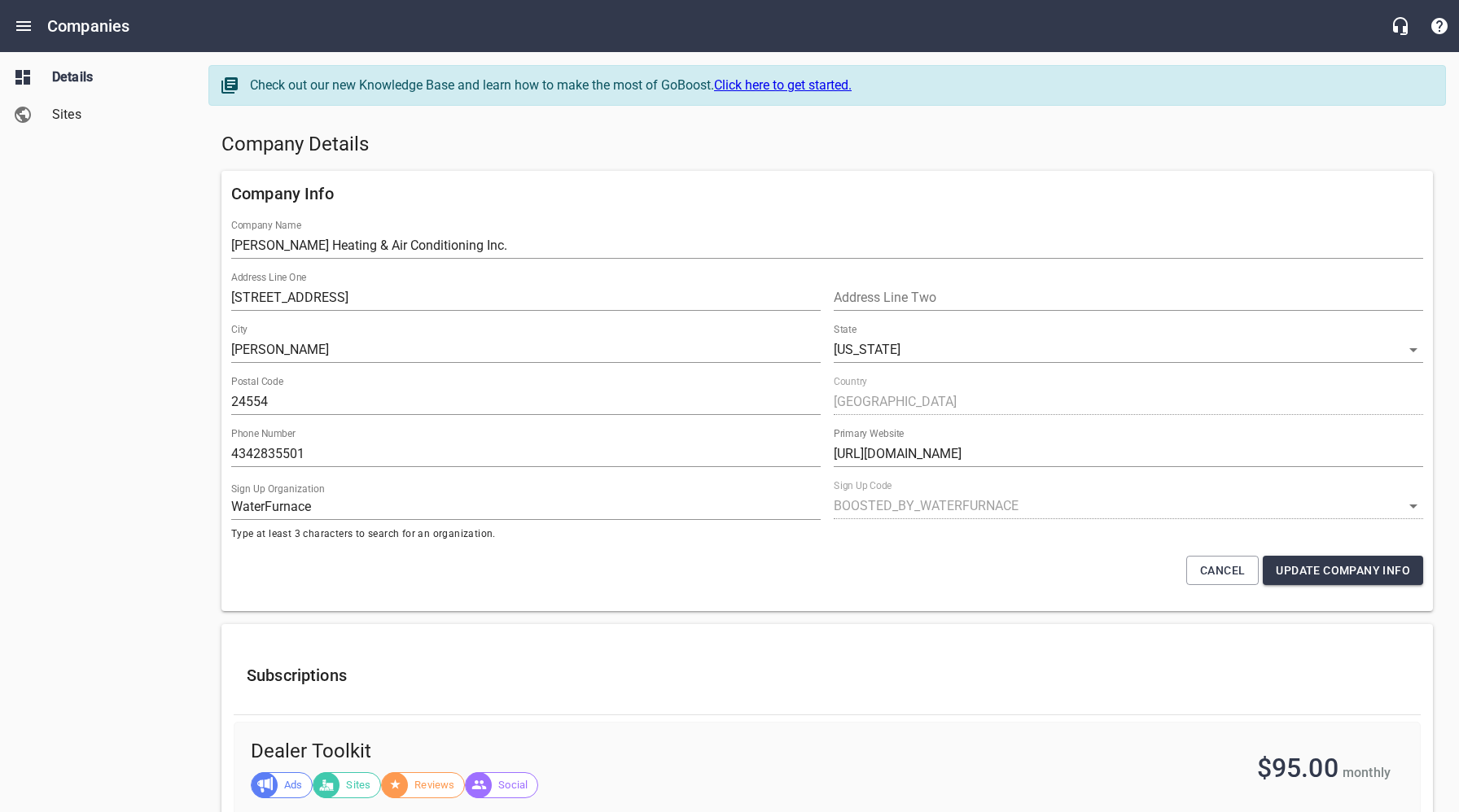
click at [115, 473] on div "Details Sites" at bounding box center [98, 406] width 196 height 812
click at [683, 168] on div "Company Info Company Name Scott Horseman Heating & Air Conditioning Inc. Addres…" at bounding box center [827, 391] width 1224 height 453
drag, startPoint x: 318, startPoint y: 459, endPoint x: 222, endPoint y: 454, distance: 96.1
click at [222, 454] on div "Company Info Company Name Scott Horseman Heating & Air Conditioning Inc. Addres…" at bounding box center [827, 391] width 1212 height 441
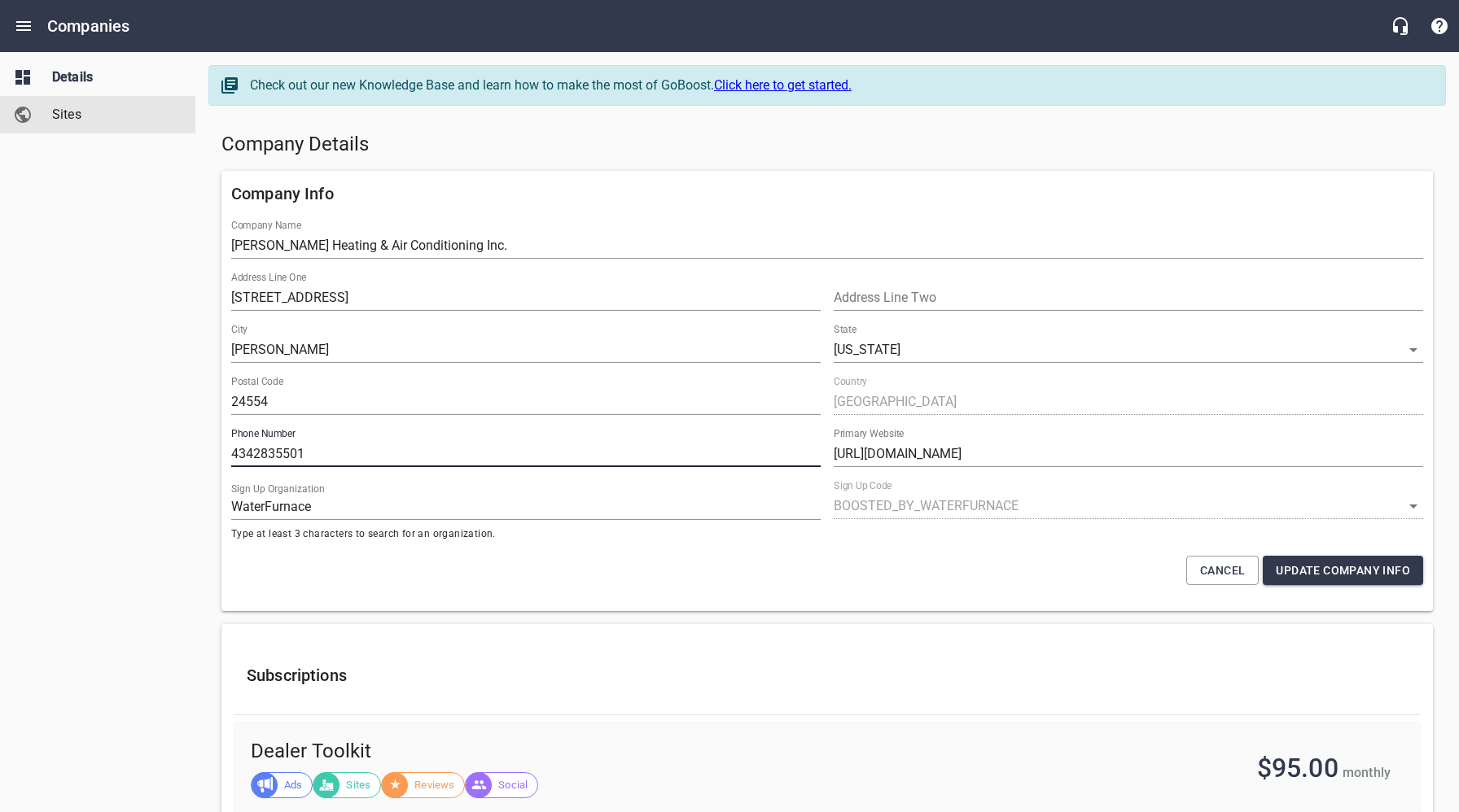
drag, startPoint x: 64, startPoint y: 122, endPoint x: 83, endPoint y: 177, distance: 58.2
click at [64, 121] on span "Sites" at bounding box center [114, 115] width 124 height 20
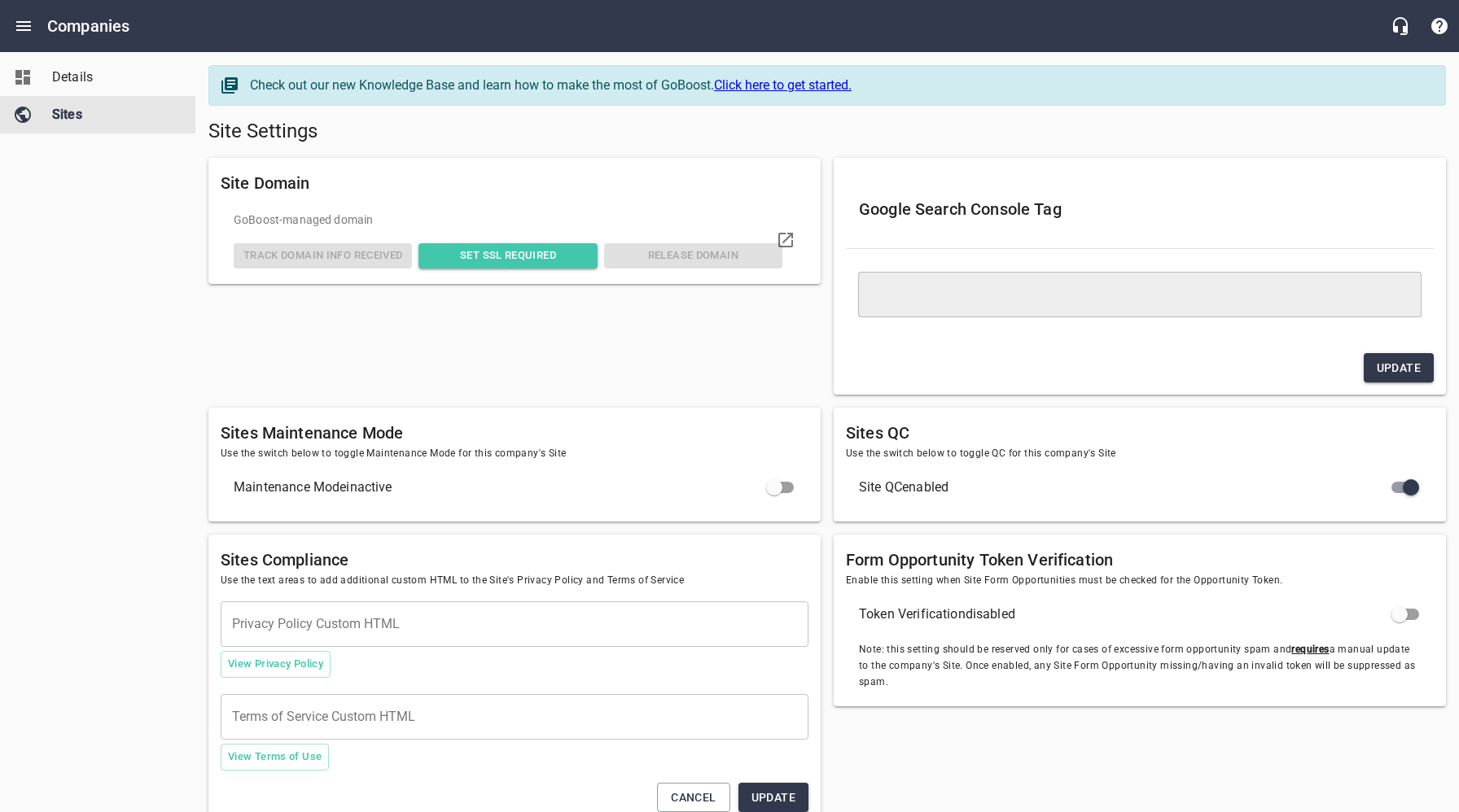
type textarea "<meta name="google-site-verification" content="tWjJpbr67zQTidt4RWGx1pb227g01oAF…"
